Goal: Transaction & Acquisition: Purchase product/service

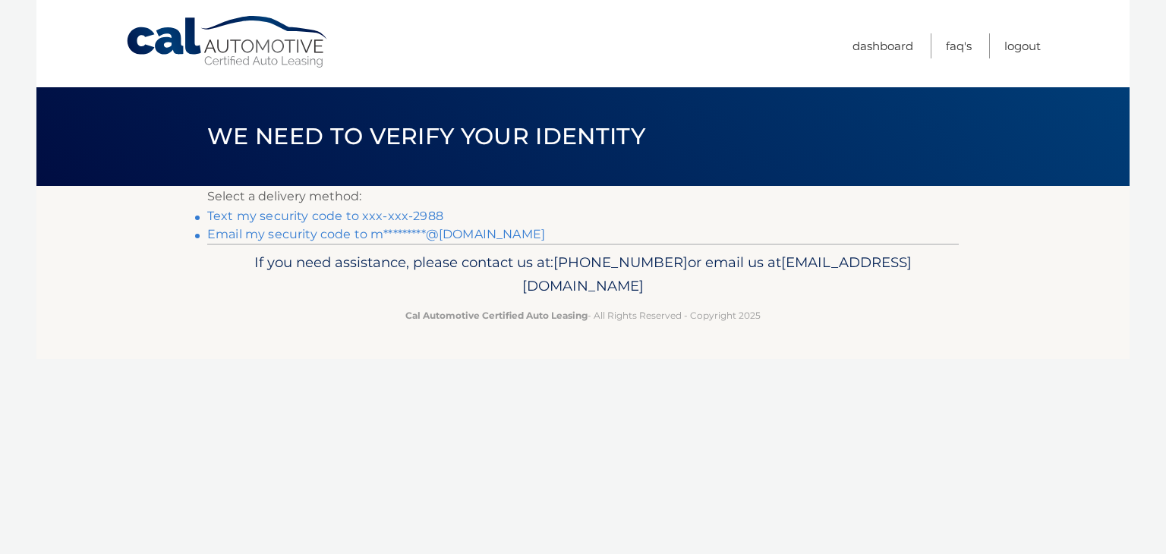
click at [383, 212] on link "Text my security code to xxx-xxx-2988" at bounding box center [325, 216] width 236 height 14
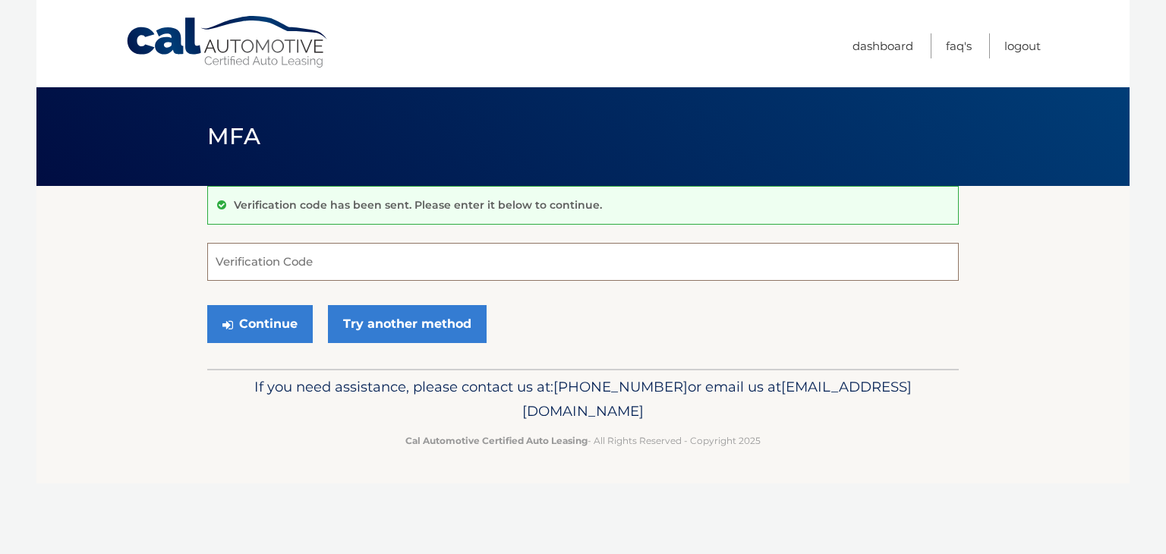
click at [331, 263] on input "Verification Code" at bounding box center [583, 262] width 752 height 38
type input "381436"
click at [277, 314] on button "Continue" at bounding box center [260, 324] width 106 height 38
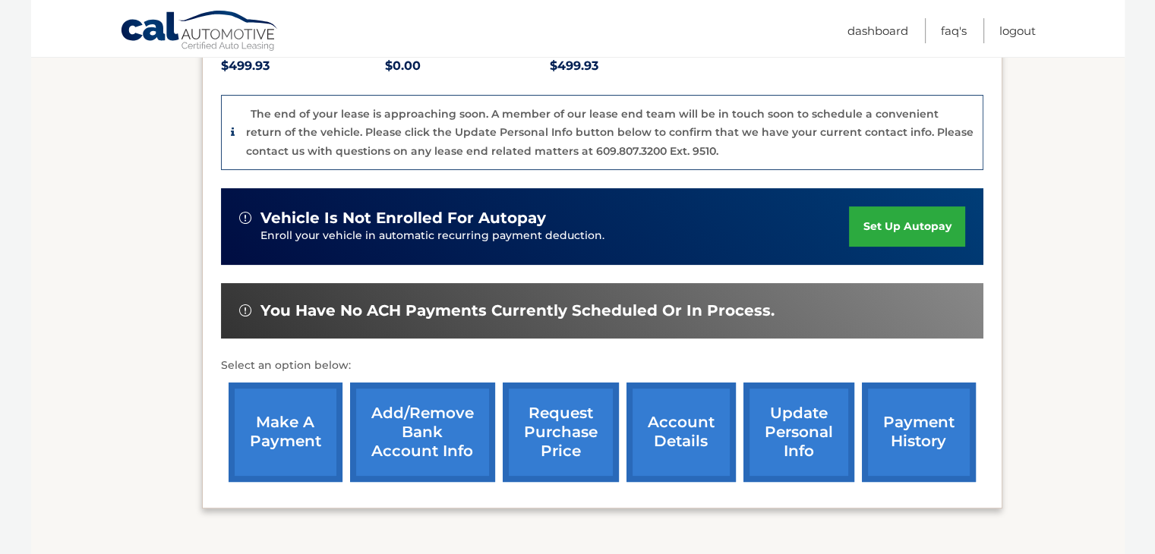
scroll to position [349, 0]
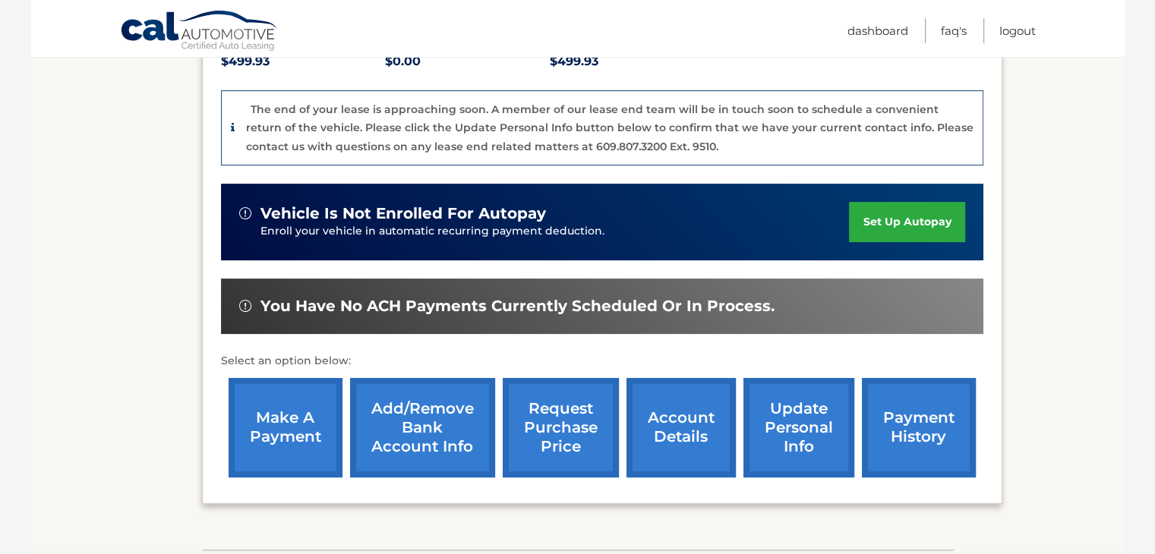
click at [261, 425] on link "make a payment" at bounding box center [286, 427] width 114 height 99
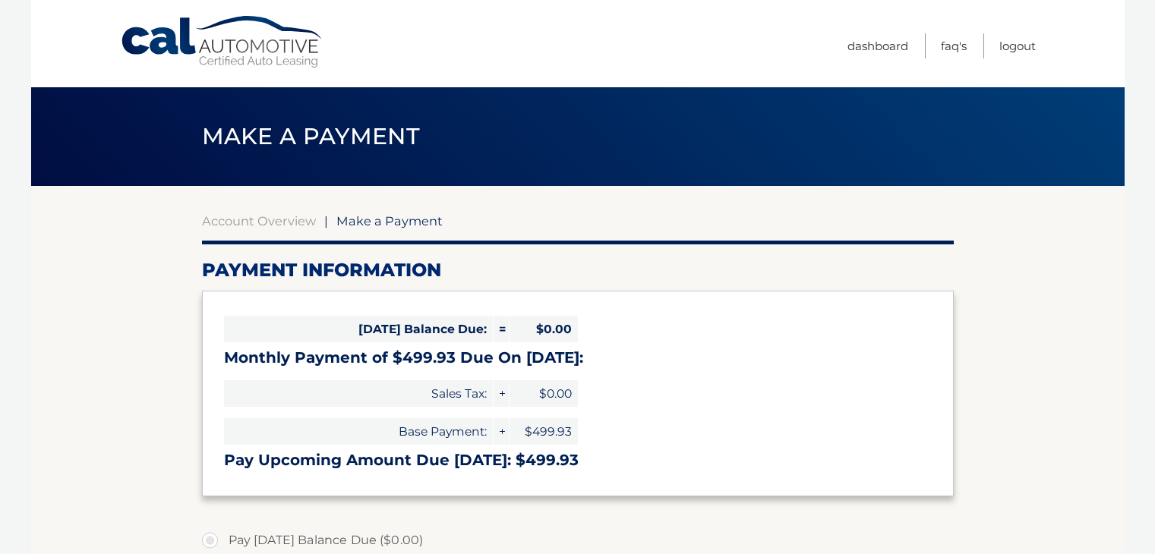
select select "YzE3NTQ1MmUtMGFjNC00NzJkLWFiMGMtMWVmN2I1OGM0ZDM2"
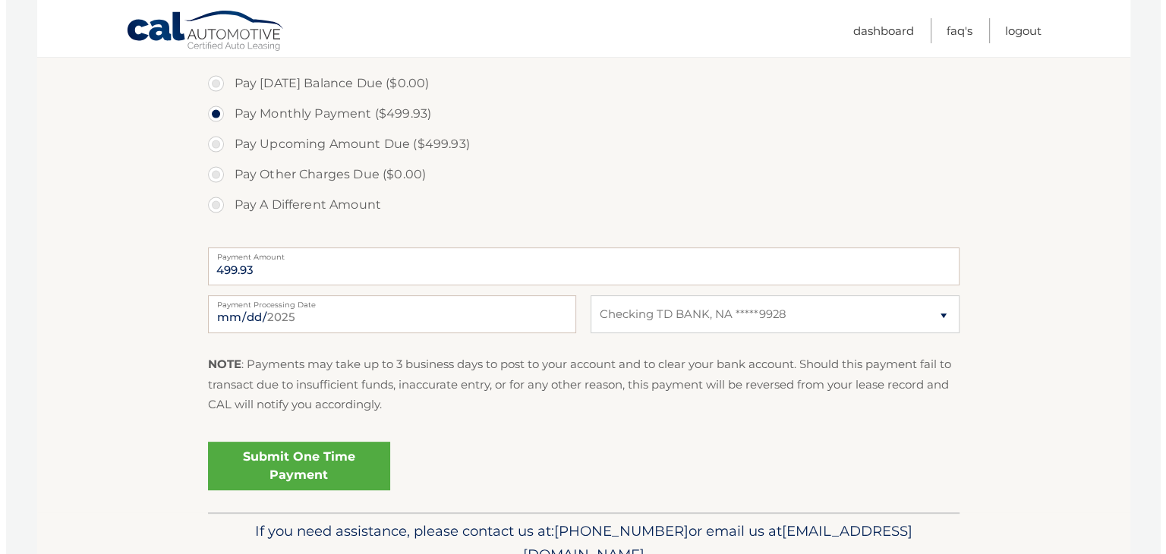
scroll to position [470, 0]
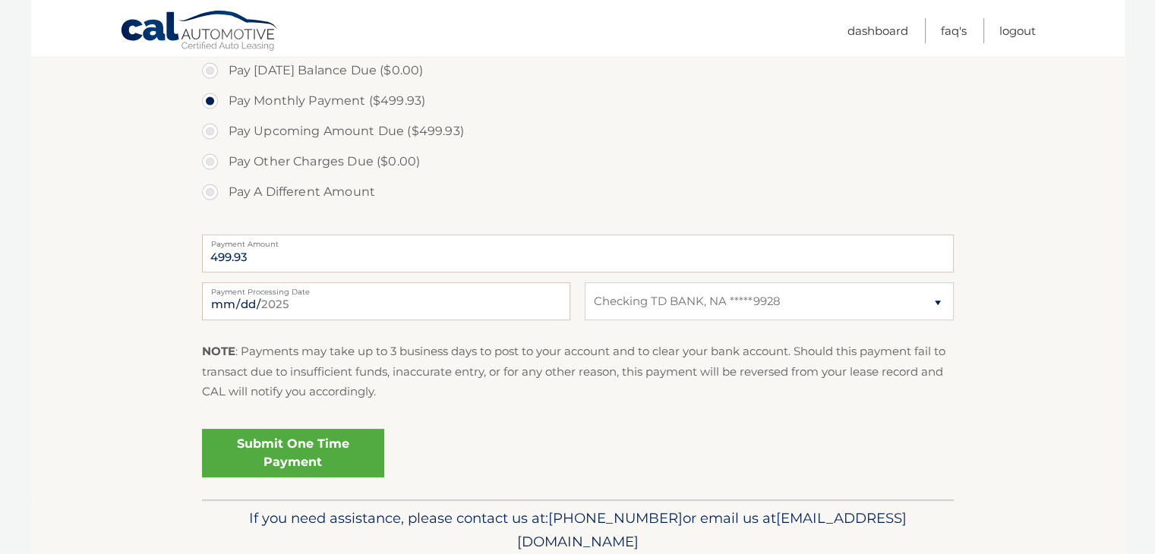
click at [243, 453] on link "Submit One Time Payment" at bounding box center [293, 453] width 182 height 49
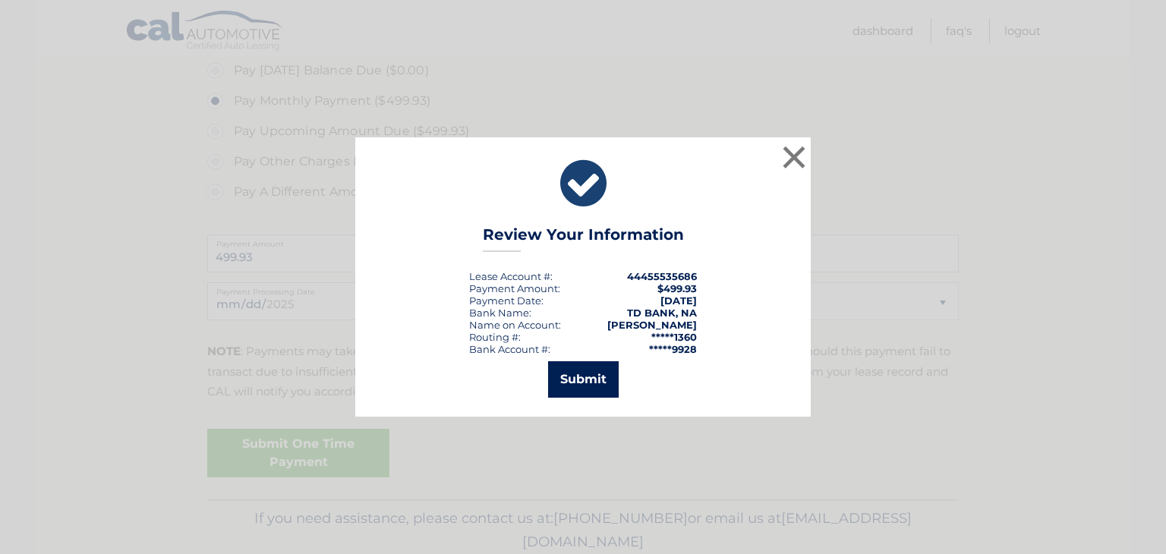
click at [573, 376] on button "Submit" at bounding box center [583, 379] width 71 height 36
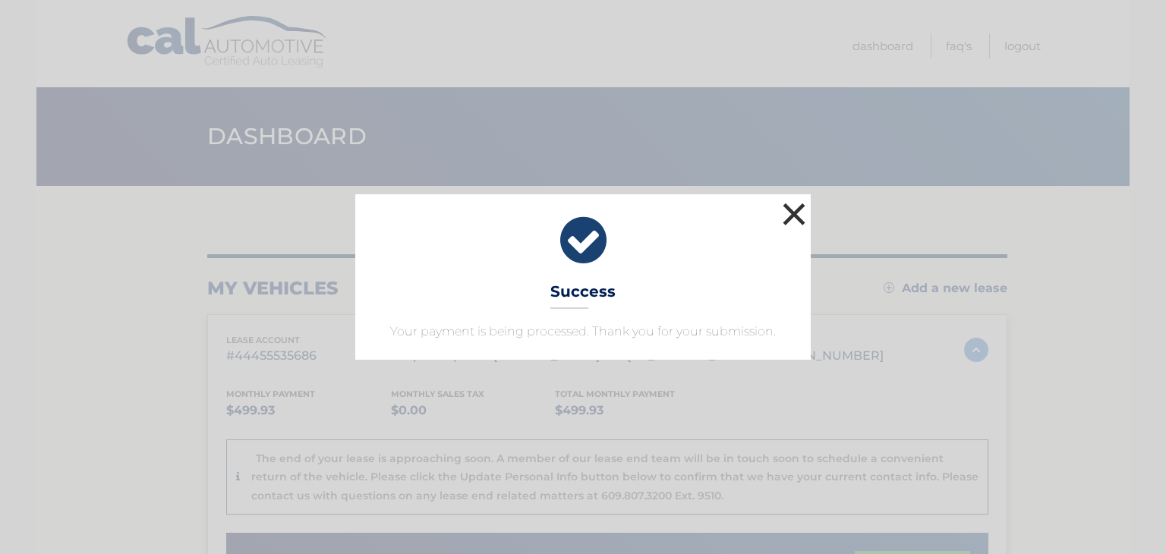
click at [789, 213] on button "×" at bounding box center [794, 214] width 30 height 30
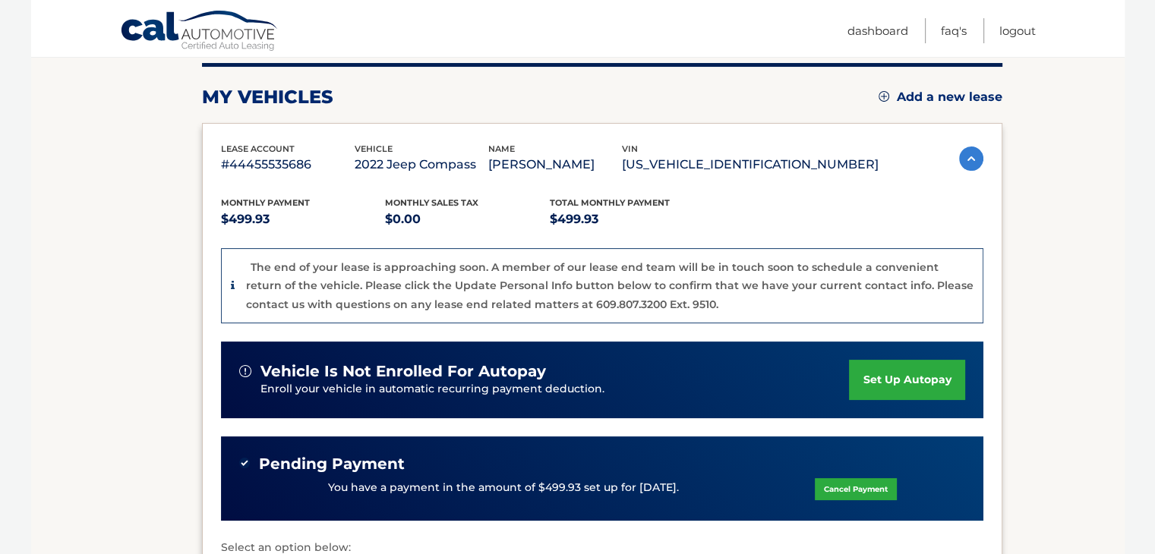
scroll to position [193, 0]
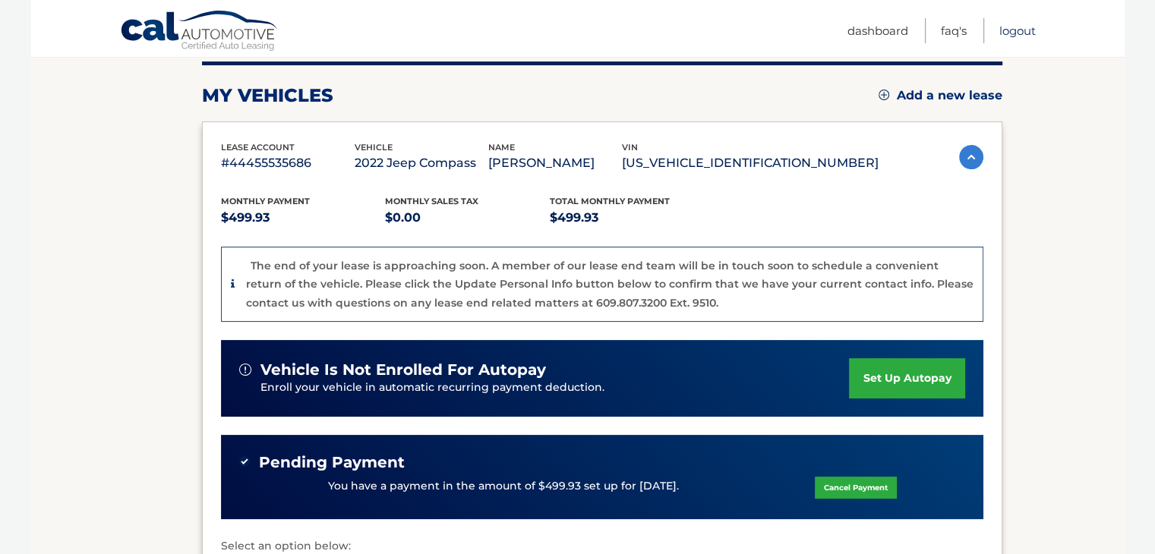
click at [1004, 26] on link "Logout" at bounding box center [1017, 30] width 36 height 25
